Goal: Task Accomplishment & Management: Complete application form

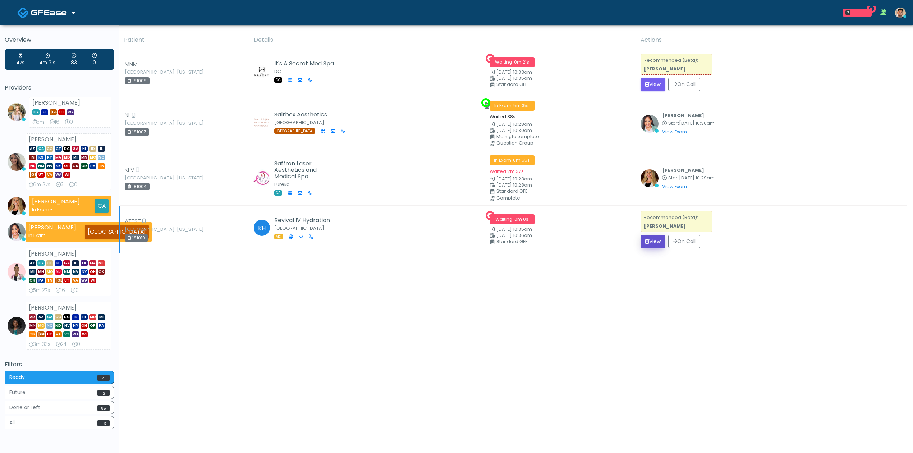
click at [654, 240] on button "View" at bounding box center [652, 241] width 25 height 13
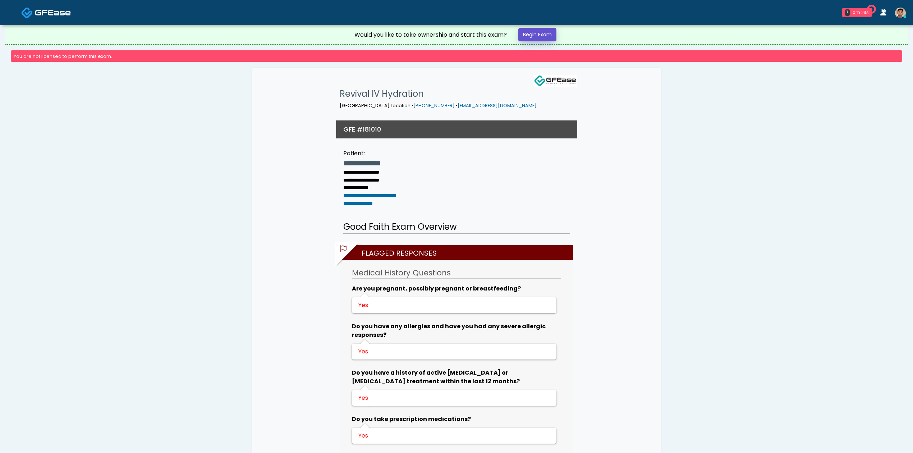
click at [541, 35] on link "Begin Exam" at bounding box center [537, 34] width 38 height 13
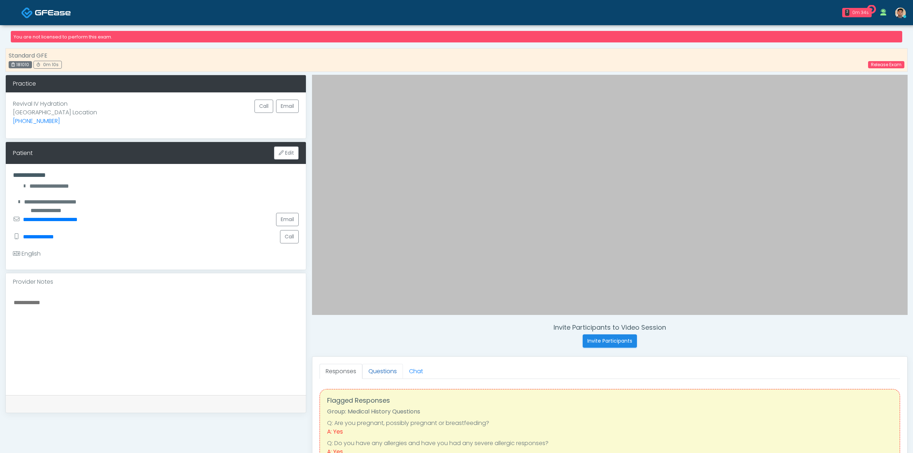
click at [377, 365] on link "Questions" at bounding box center [382, 371] width 41 height 15
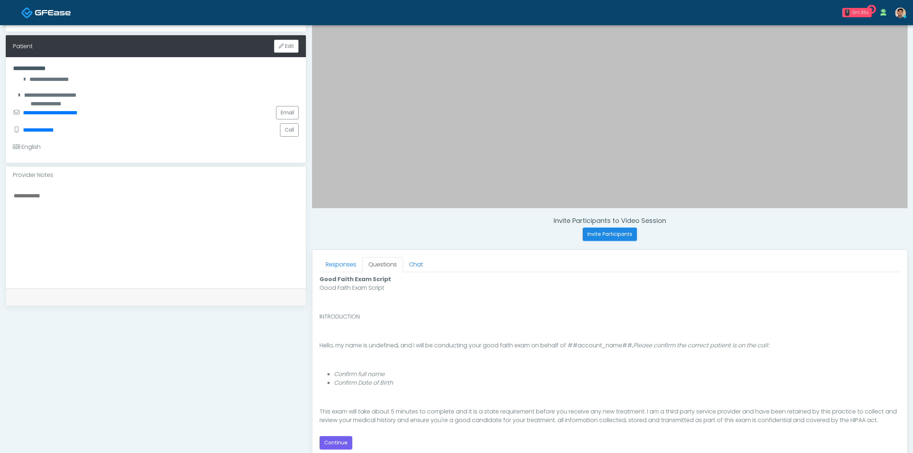
scroll to position [211, 0]
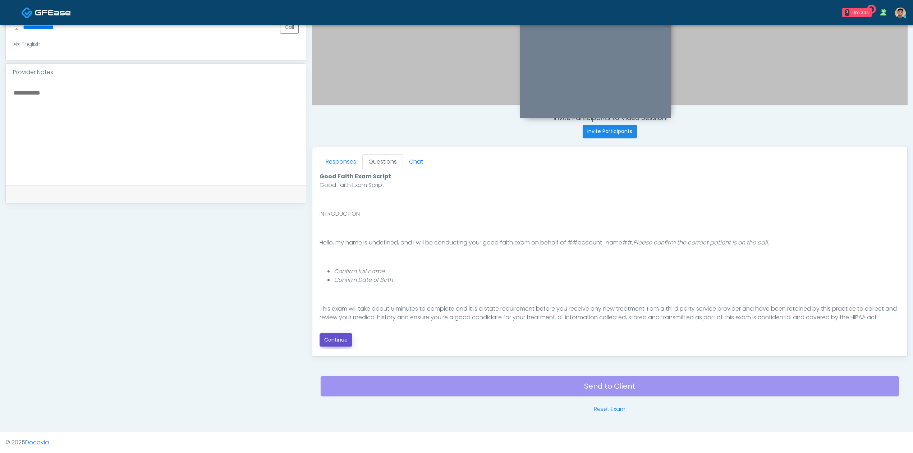
click at [344, 334] on button "Continue" at bounding box center [335, 339] width 33 height 13
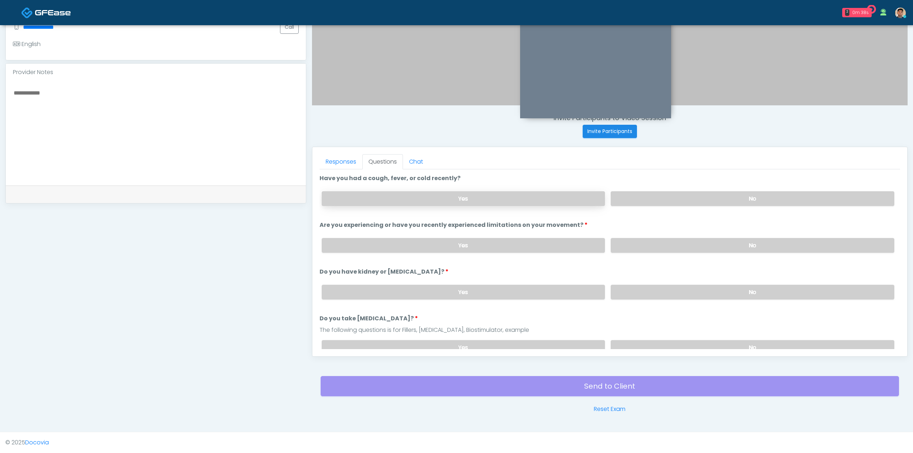
click at [438, 194] on label "Yes" at bounding box center [463, 198] width 283 height 15
click at [431, 250] on label "Yes" at bounding box center [463, 245] width 283 height 15
click at [424, 298] on label "Yes" at bounding box center [463, 292] width 283 height 15
click at [423, 341] on label "Yes" at bounding box center [463, 347] width 283 height 15
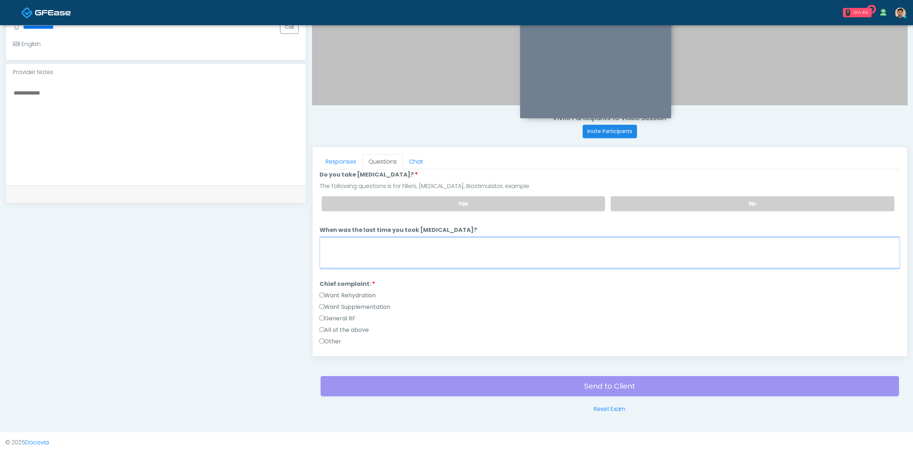
click at [438, 259] on textarea "When was the last time you took blood thinners?" at bounding box center [609, 252] width 580 height 31
paste textarea "****"
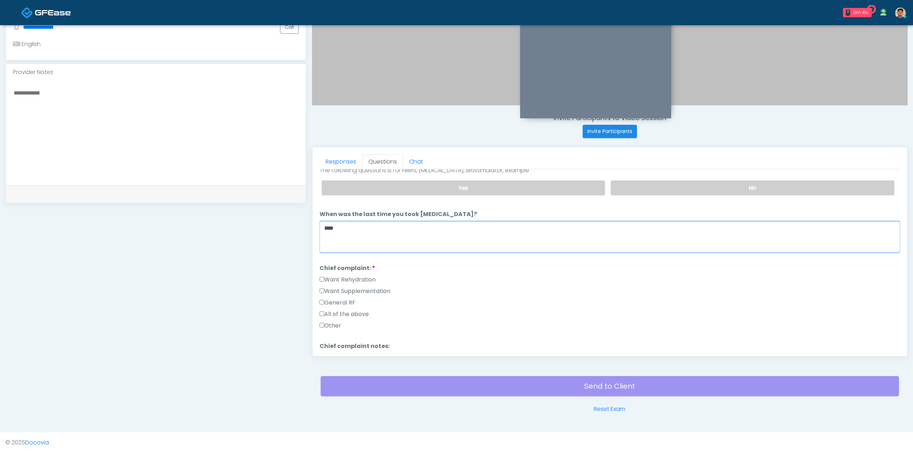
scroll to position [191, 0]
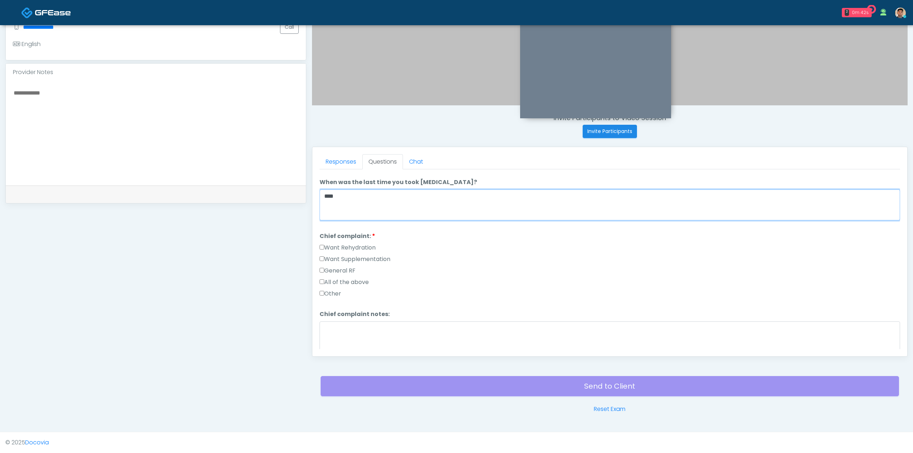
type textarea "****"
click at [350, 280] on label "All of the above" at bounding box center [343, 282] width 49 height 9
click at [369, 342] on textarea "Chief complaint notes:" at bounding box center [609, 336] width 580 height 31
paste textarea "****"
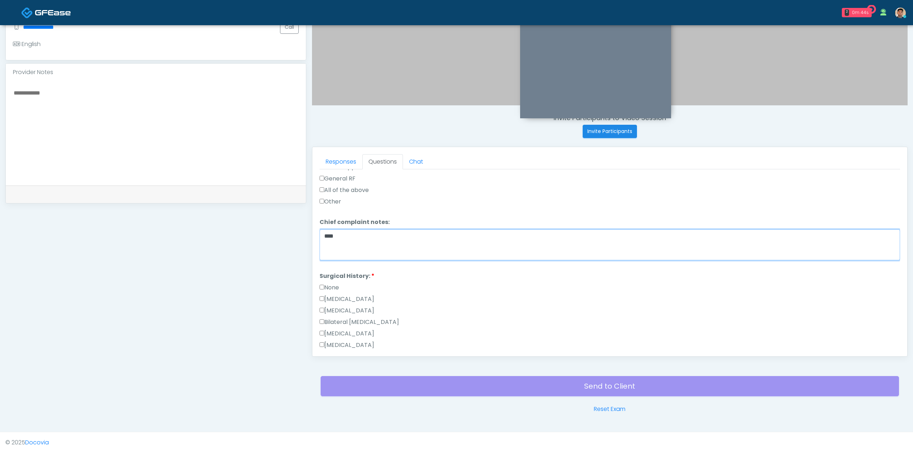
scroll to position [431, 0]
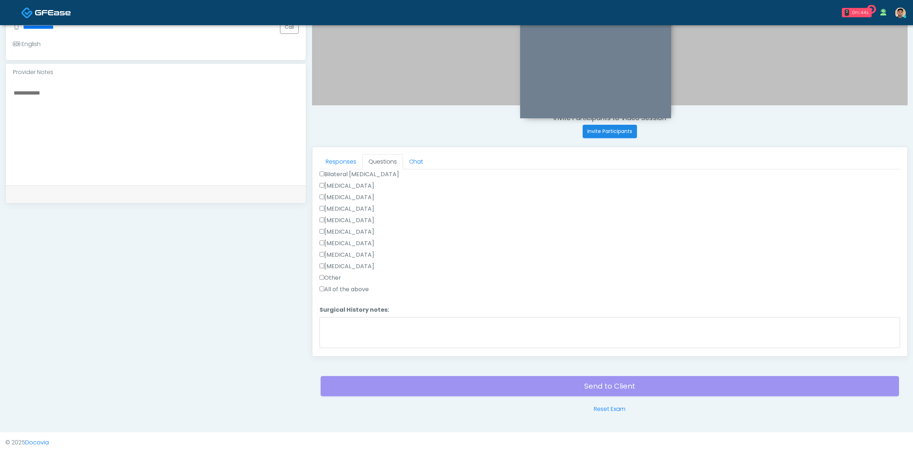
type textarea "****"
click at [350, 290] on label "All of the above" at bounding box center [343, 289] width 49 height 9
click at [356, 331] on textarea "Surgical History notes:" at bounding box center [609, 332] width 580 height 31
paste textarea "****"
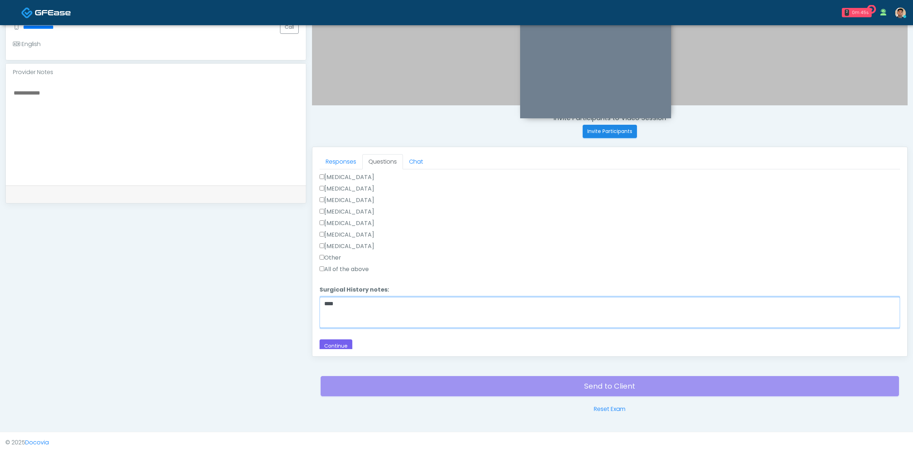
scroll to position [454, 0]
type textarea "****"
click at [346, 342] on button "Continue" at bounding box center [335, 342] width 33 height 13
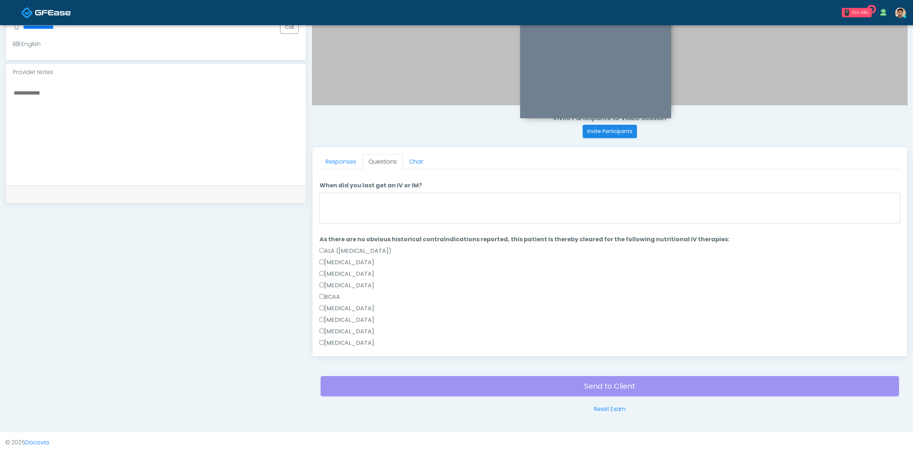
scroll to position [0, 0]
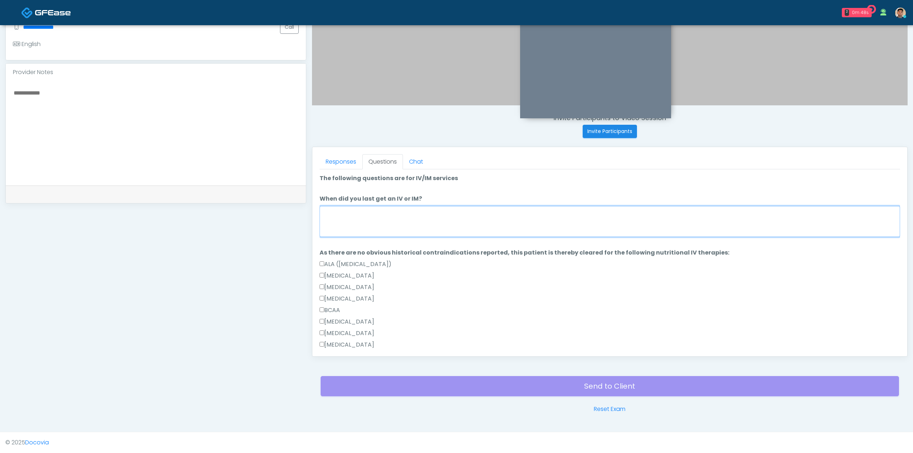
click at [396, 218] on textarea "When did you last get an IV or IM?" at bounding box center [609, 221] width 580 height 31
paste textarea "****"
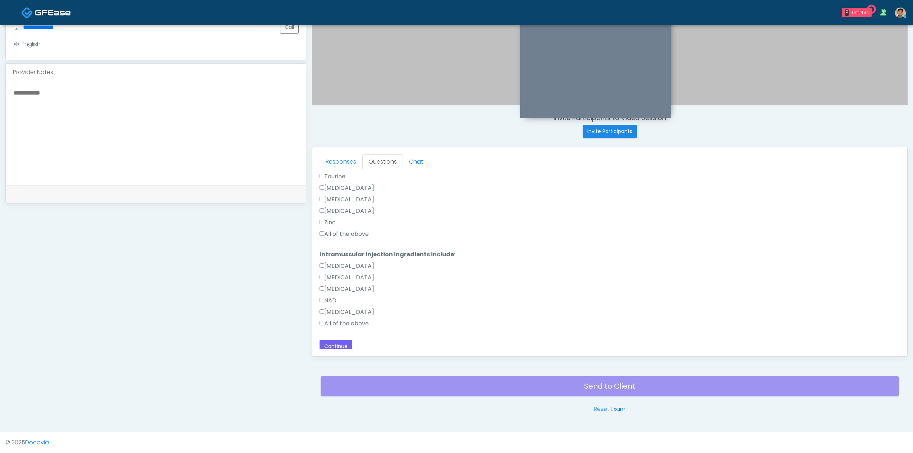
scroll to position [506, 0]
type textarea "****"
click at [360, 228] on label "All of the above" at bounding box center [343, 230] width 49 height 9
click at [357, 315] on label "All of the above" at bounding box center [343, 319] width 49 height 9
click at [345, 343] on button "Continue" at bounding box center [335, 342] width 33 height 13
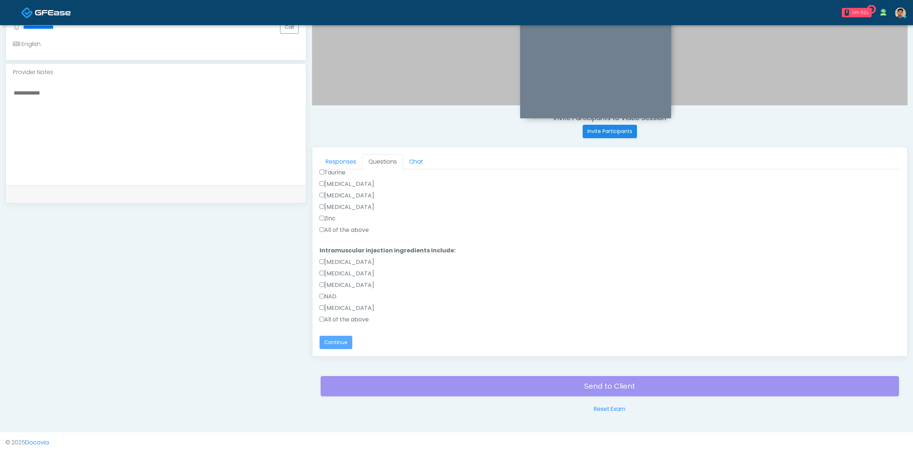
scroll to position [30, 0]
click at [327, 259] on label "Pass" at bounding box center [328, 262] width 18 height 9
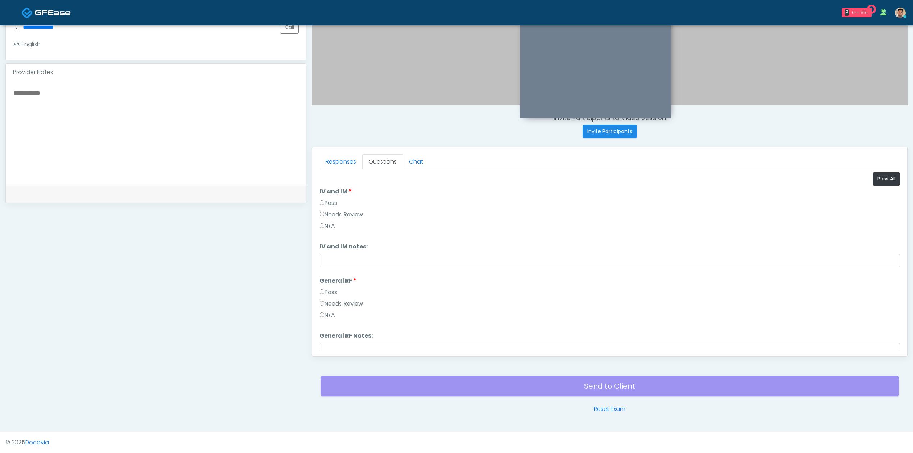
click at [333, 202] on label "Pass" at bounding box center [328, 203] width 18 height 9
click at [338, 155] on link "Responses" at bounding box center [340, 161] width 43 height 15
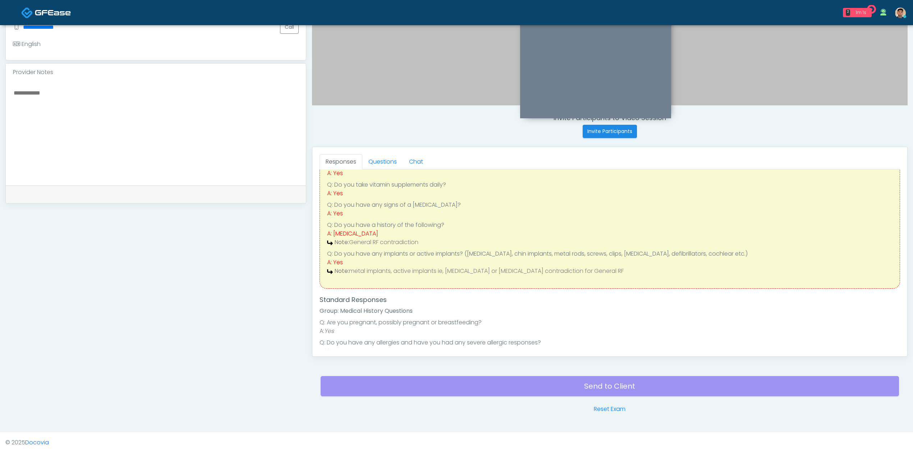
scroll to position [126, 0]
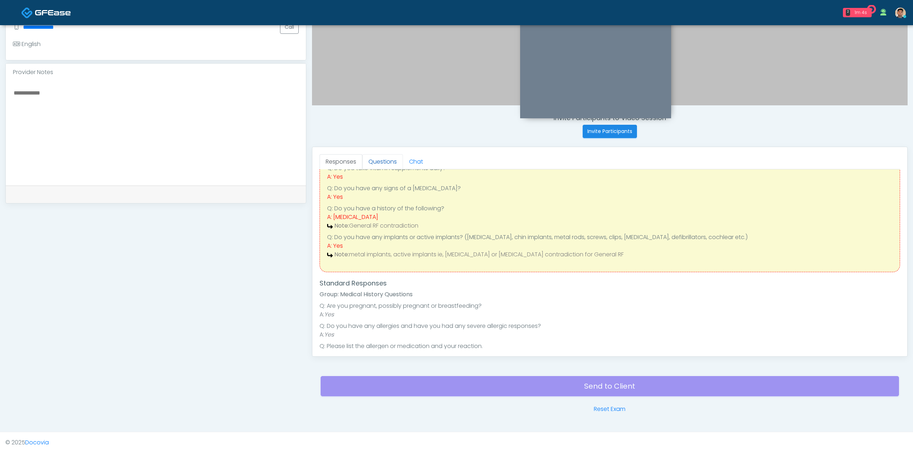
click at [382, 163] on link "Questions" at bounding box center [382, 161] width 41 height 15
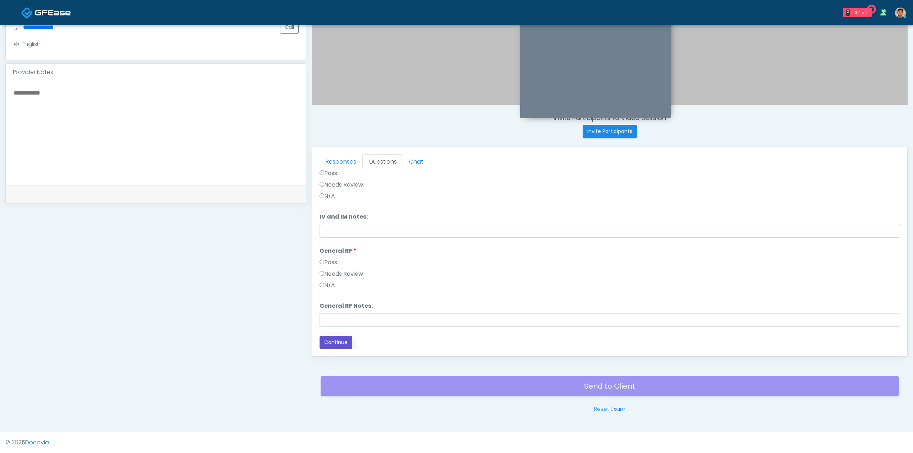
click at [343, 340] on button "Continue" at bounding box center [335, 342] width 33 height 13
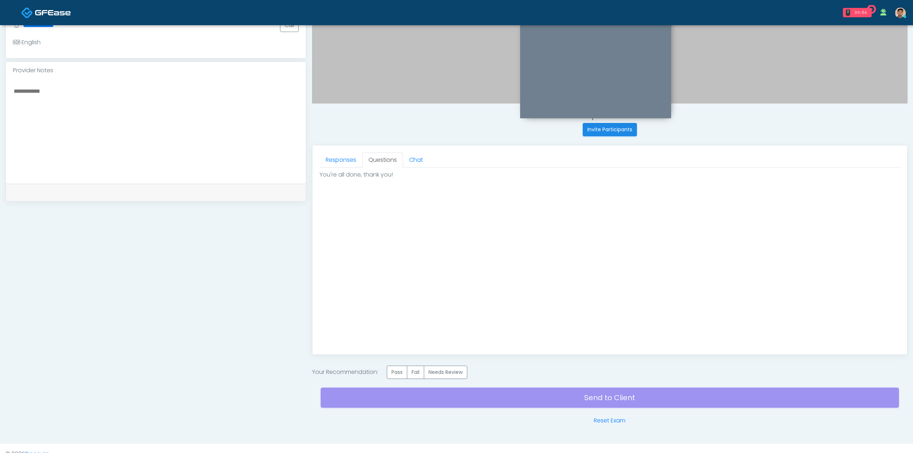
scroll to position [0, 0]
click at [404, 378] on label "Pass" at bounding box center [397, 371] width 20 height 13
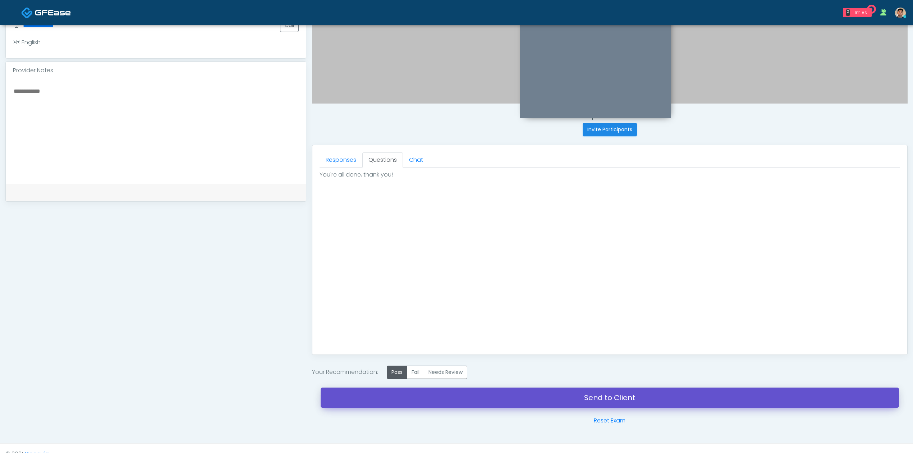
drag, startPoint x: 588, startPoint y: 403, endPoint x: 502, endPoint y: 60, distance: 353.2
click at [588, 403] on link "Send to Client" at bounding box center [609, 397] width 578 height 20
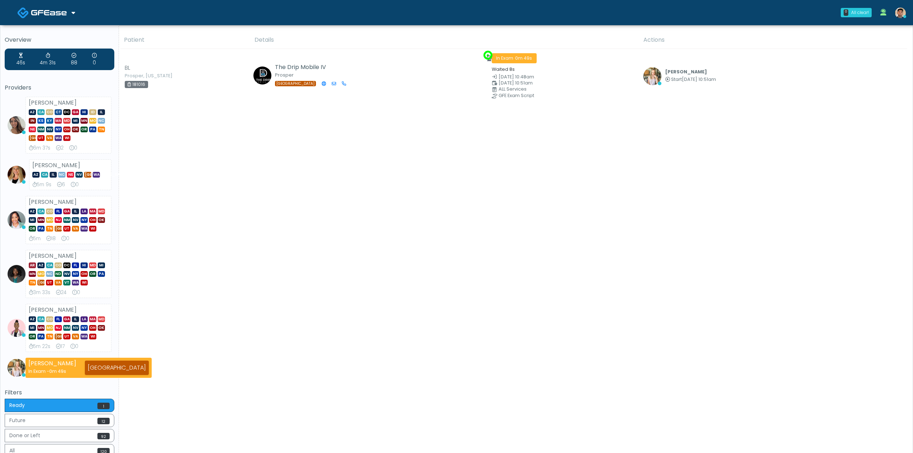
drag, startPoint x: 902, startPoint y: 8, endPoint x: 893, endPoint y: 23, distance: 17.7
click at [902, 8] on img at bounding box center [900, 13] width 11 height 11
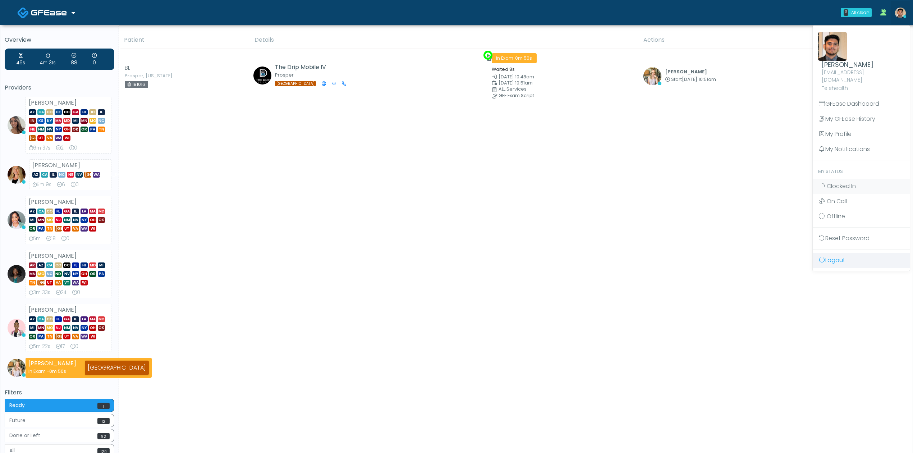
click at [836, 253] on link "Logout" at bounding box center [860, 260] width 97 height 15
